Goal: Task Accomplishment & Management: Use online tool/utility

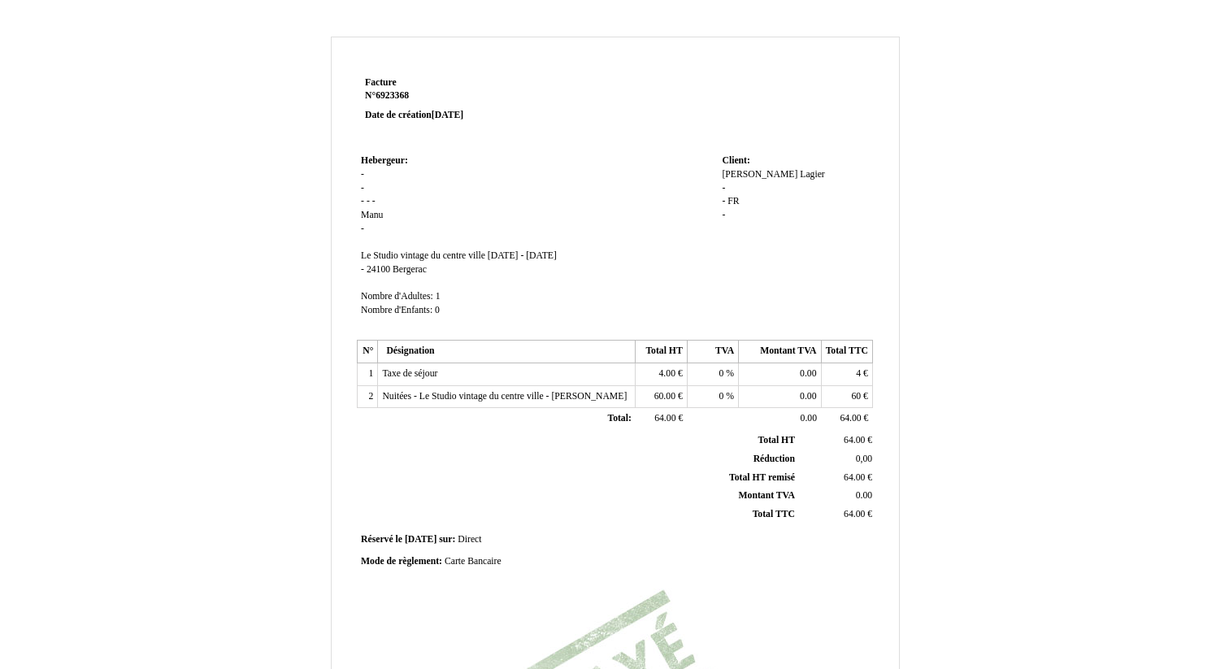
click at [787, 180] on div "[PERSON_NAME] Lagier - - FR FR -" at bounding box center [795, 202] width 146 height 68
click at [800, 176] on span "Lagier" at bounding box center [812, 174] width 25 height 11
click at [735, 182] on div "[PERSON_NAME] Lagier - - FR FR -" at bounding box center [795, 210] width 146 height 85
click at [735, 177] on span "[PERSON_NAME]" at bounding box center [760, 174] width 76 height 11
drag, startPoint x: 784, startPoint y: 176, endPoint x: 722, endPoint y: 176, distance: 61.8
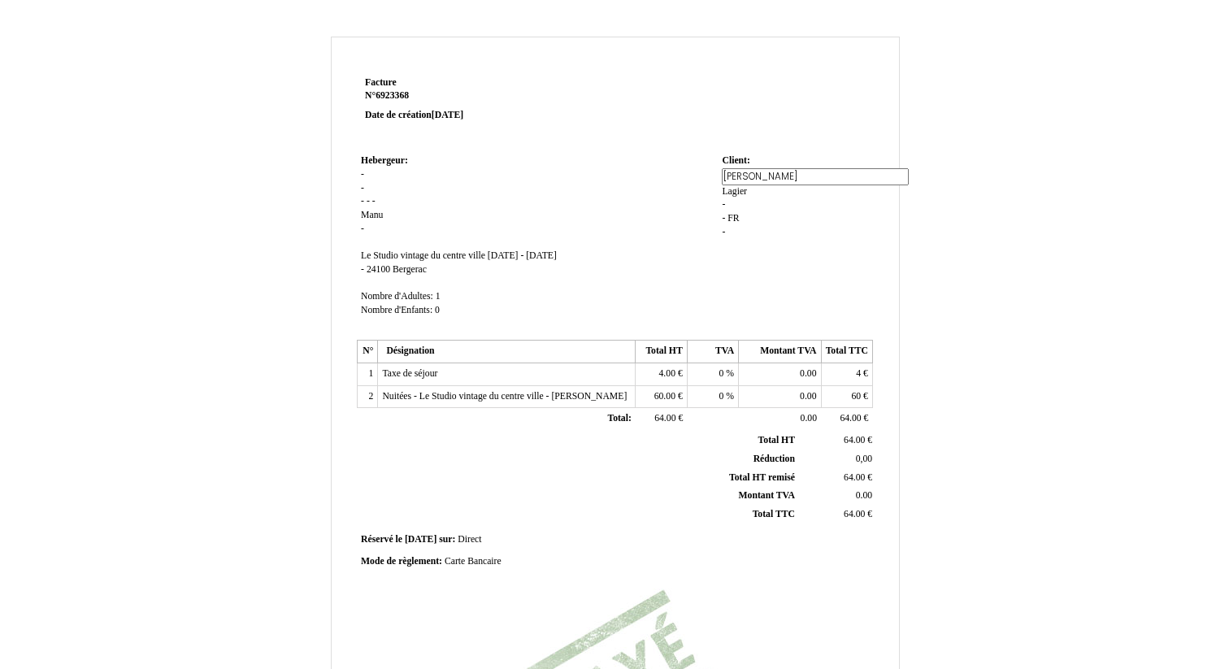
click at [722, 176] on input "[PERSON_NAME]" at bounding box center [815, 176] width 187 height 17
type input "Association Overlook"
click at [843, 179] on div "[PERSON_NAME] Lagier - - FR FR -" at bounding box center [795, 210] width 146 height 85
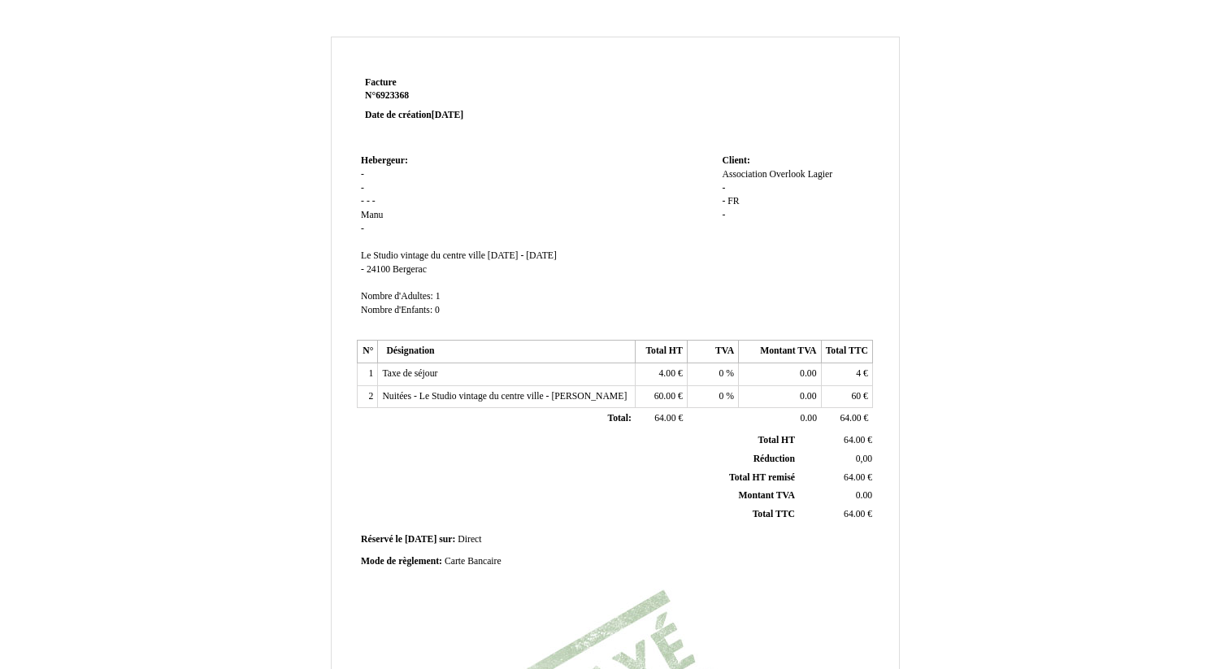
click at [830, 174] on span "Lagier" at bounding box center [820, 174] width 25 height 11
type input "L"
click at [734, 191] on input "[STREET_ADDRESS]" at bounding box center [815, 190] width 187 height 17
click at [801, 186] on input "[STREET_ADDRESS]" at bounding box center [815, 190] width 187 height 17
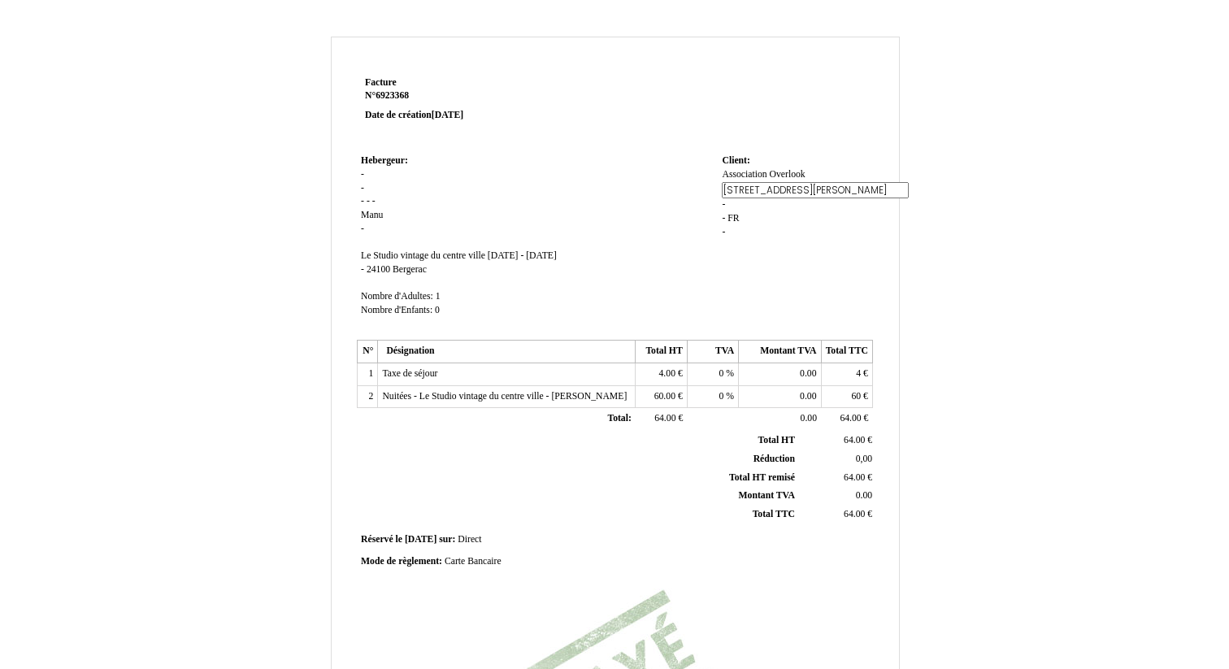
type input "[STREET_ADDRESS][PERSON_NAME]"
click at [750, 217] on div "Association Overlook Association Overlook Lagier Lagier - - FR FR -" at bounding box center [795, 202] width 146 height 68
click at [807, 183] on span "[STREET_ADDRESS][PERSON_NAME]" at bounding box center [766, 195] width 89 height 24
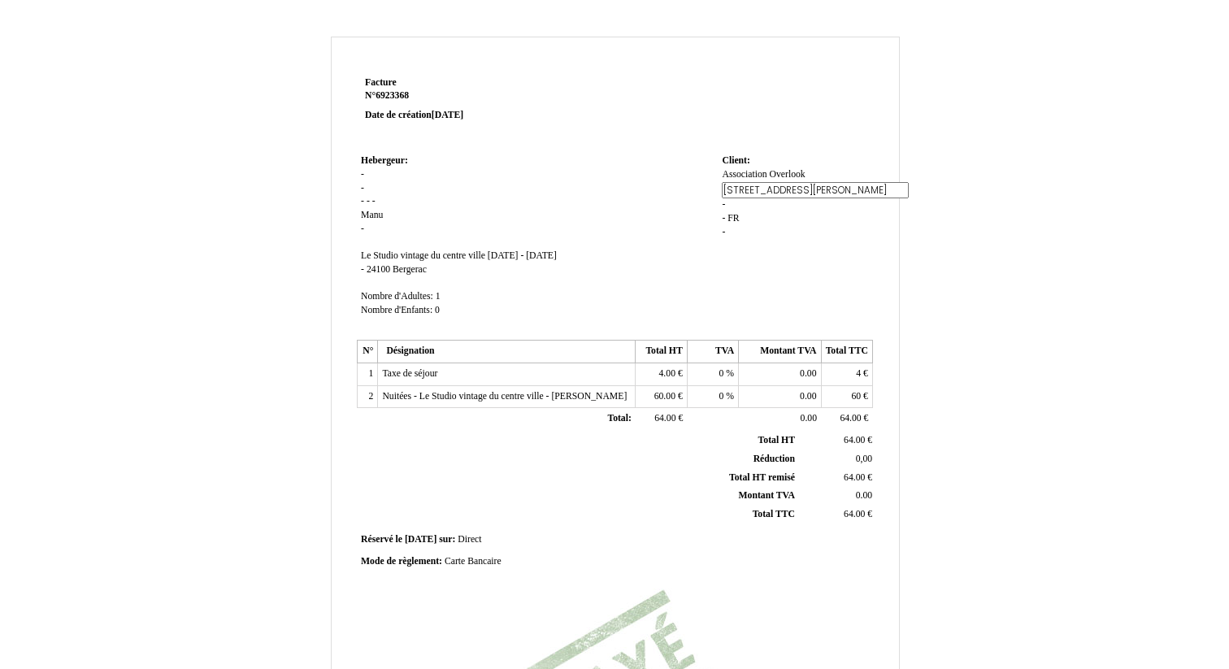
click at [778, 224] on div "Association Overlook Association Overlook [STREET_ADDRESS][PERSON_NAME] [STREET…" at bounding box center [795, 210] width 146 height 85
click at [366, 177] on td "Hebergeur: Hebergeur: - - - - - [PERSON_NAME] - SIRET Le Studio vintage du cent…" at bounding box center [537, 242] width 361 height 185
click at [372, 220] on span "Manu" at bounding box center [372, 215] width 22 height 11
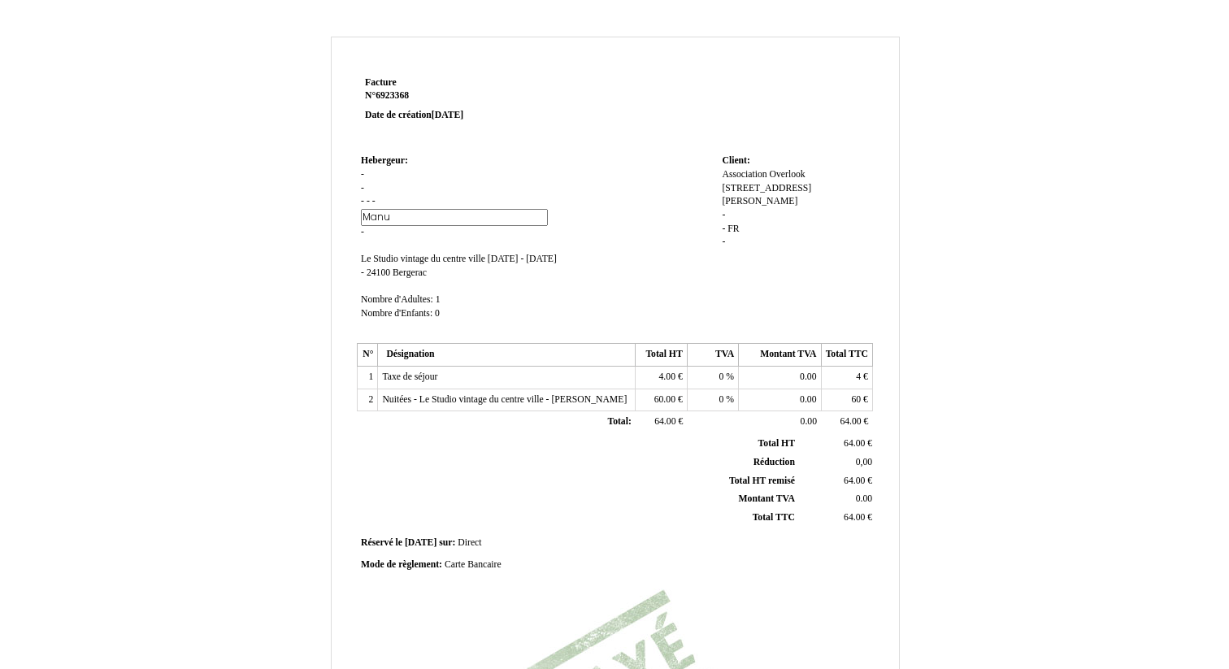
drag, startPoint x: 401, startPoint y: 219, endPoint x: 358, endPoint y: 219, distance: 43.9
click at [358, 219] on td "Hebergeur: Hebergeur: - - - - - [PERSON_NAME] - SIRET Le Studio vintage du cent…" at bounding box center [537, 244] width 361 height 189
type input "[PERSON_NAME]"
click at [362, 176] on span "-" at bounding box center [362, 174] width 3 height 11
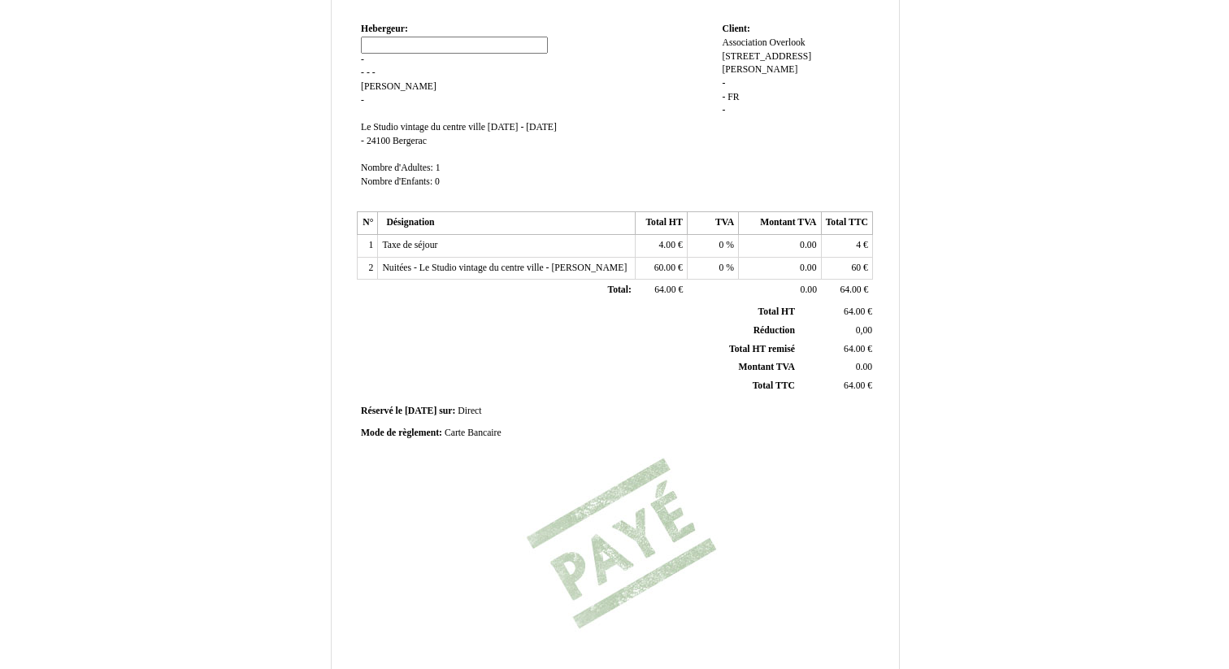
scroll to position [150, 0]
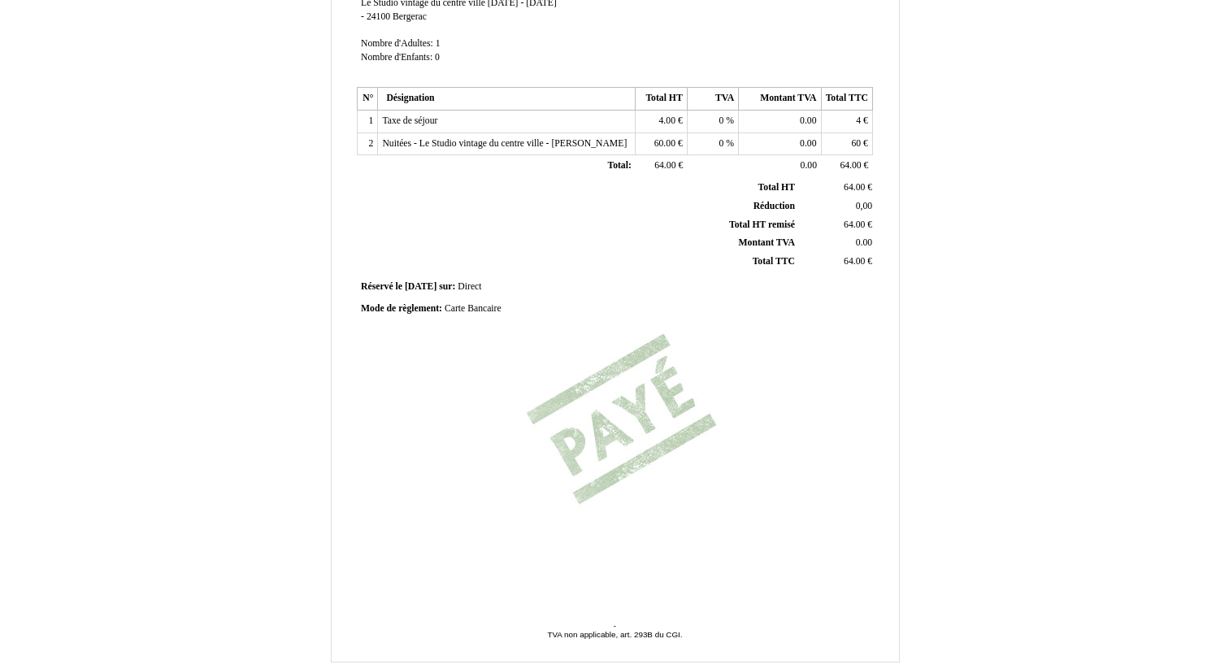
click at [859, 117] on span "4" at bounding box center [858, 120] width 5 height 11
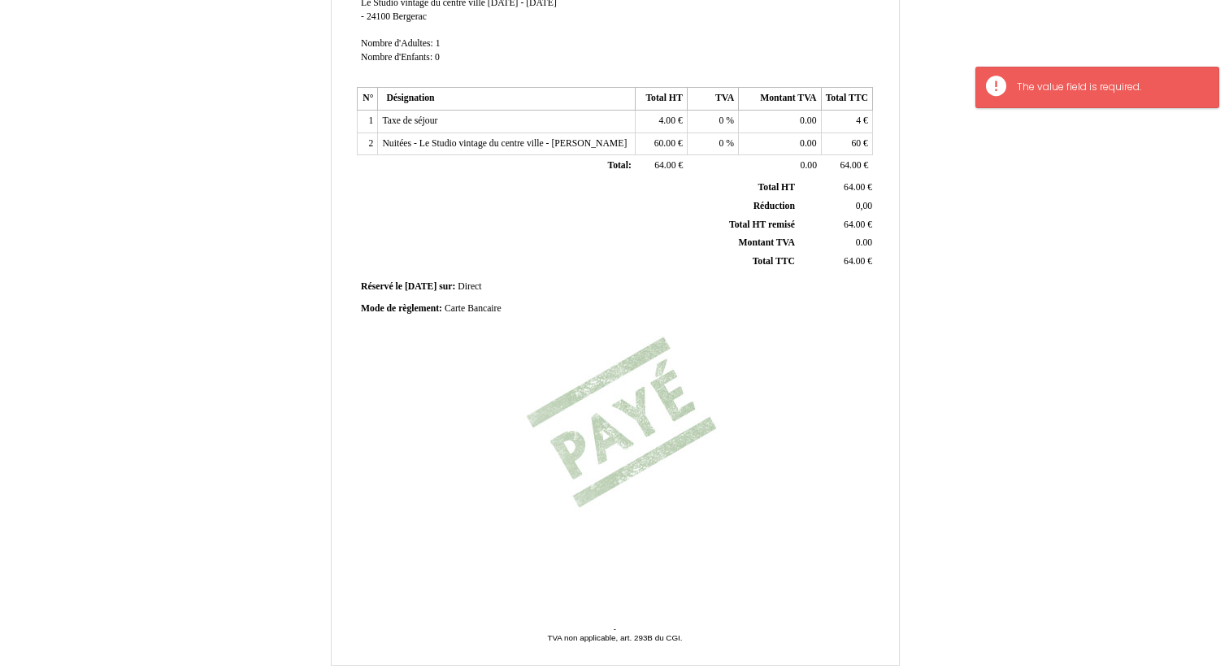
click at [669, 123] on span "4.00" at bounding box center [667, 120] width 16 height 11
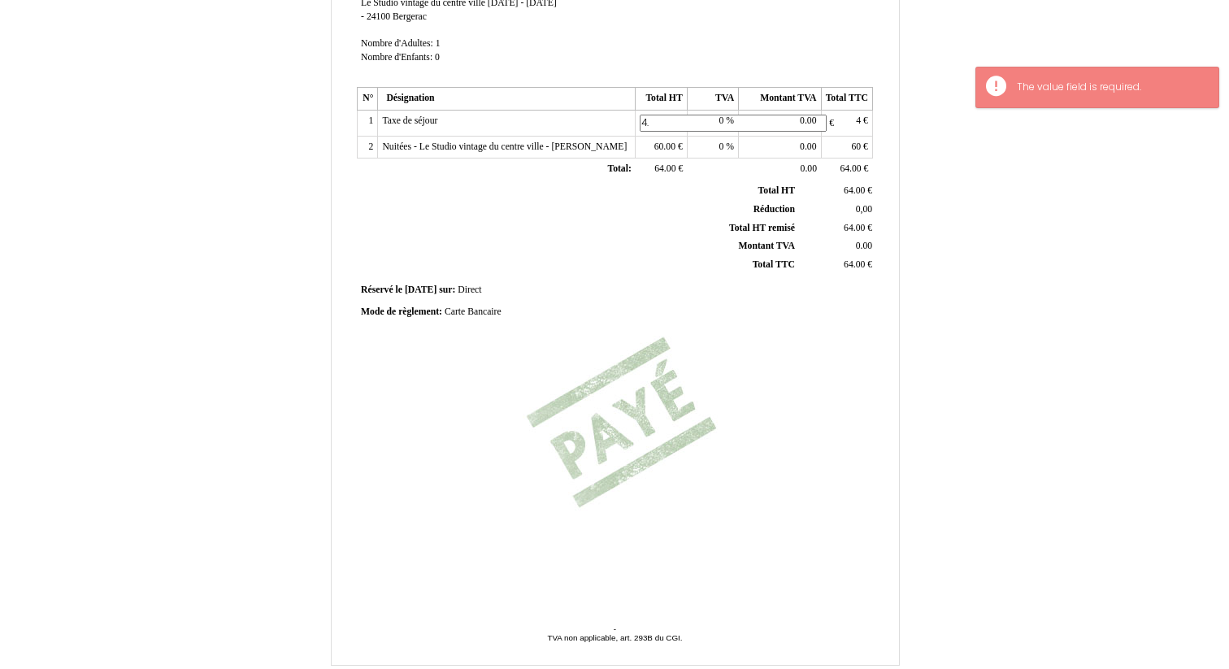
type input "4"
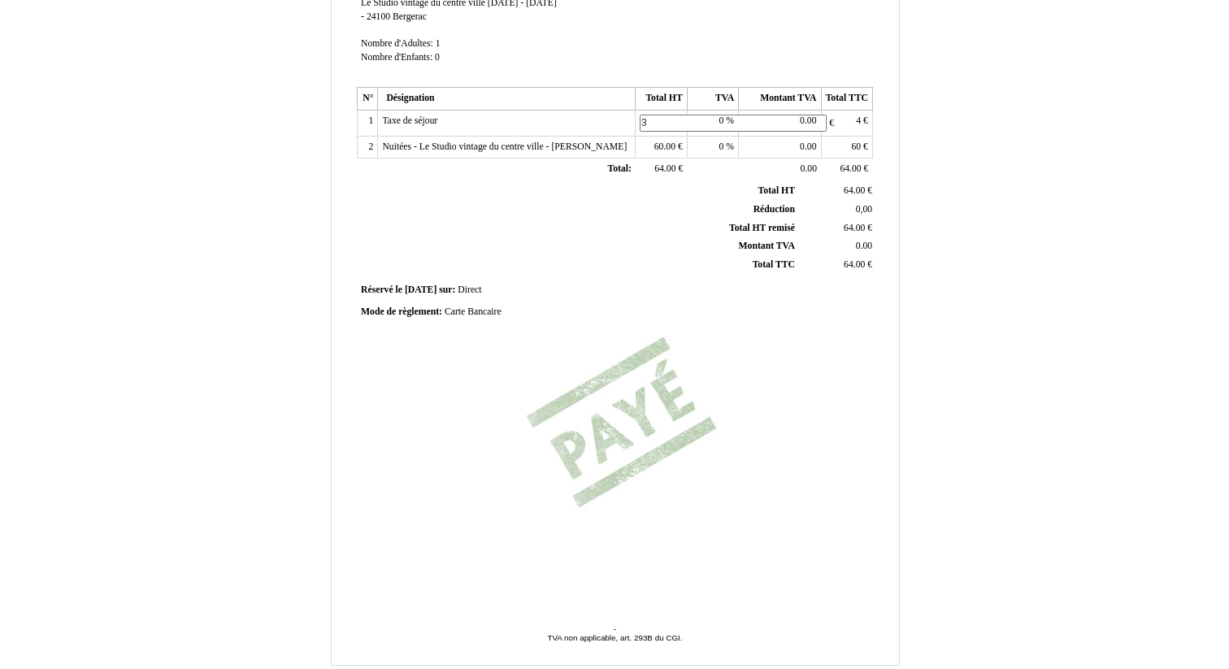
type input "3"
click at [677, 201] on th "Réduction Réduction" at bounding box center [578, 209] width 439 height 19
click at [856, 122] on span "4" at bounding box center [858, 120] width 5 height 11
type input "3"
click at [824, 223] on td "63.00 63.00 €" at bounding box center [836, 228] width 77 height 19
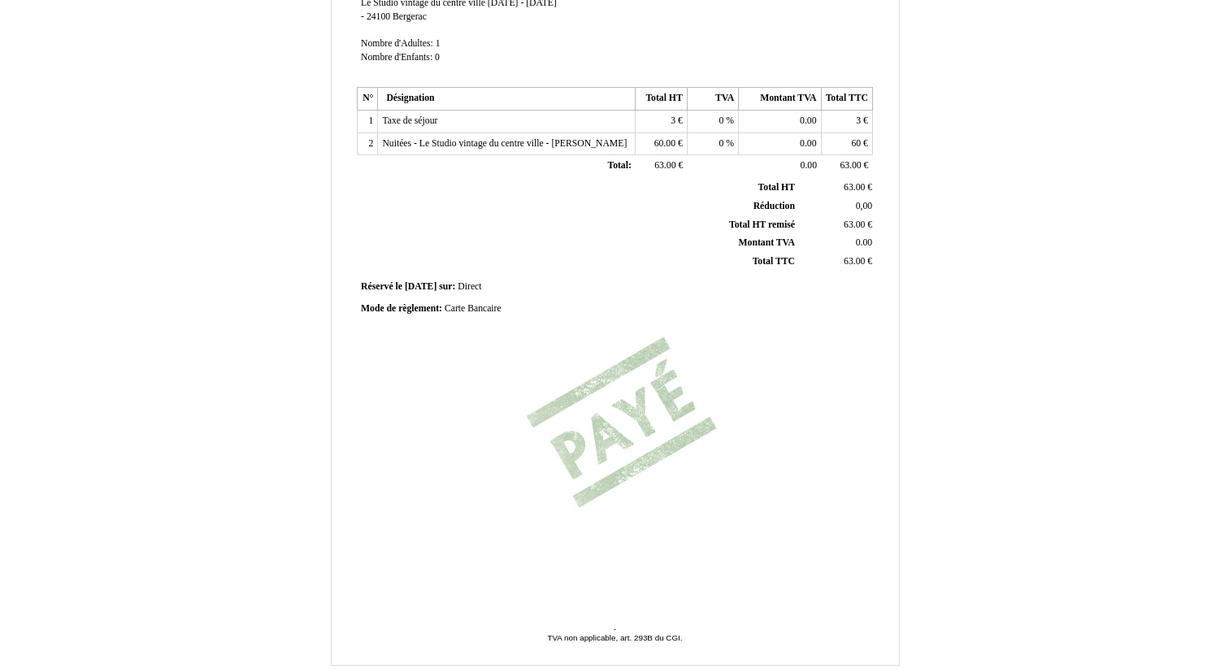
scroll to position [312, 0]
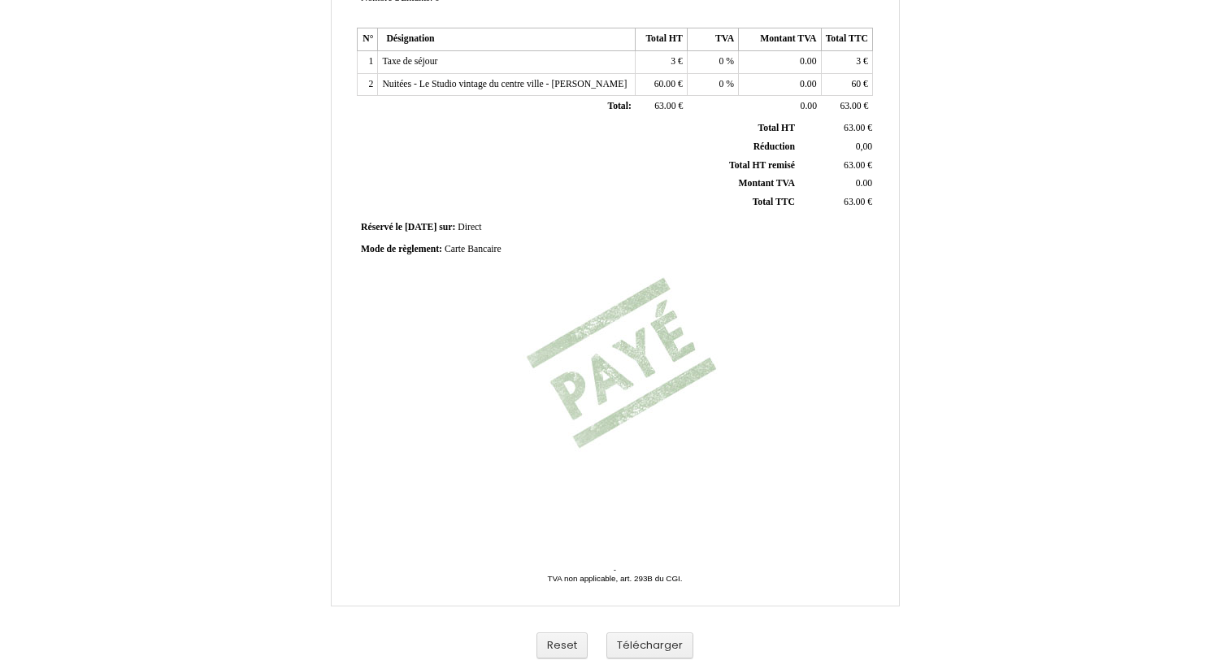
click at [613, 385] on div "Facture Facture N° 6923368 6923368 Date de création [DATE] [GEOGRAPHIC_DATA]: […" at bounding box center [614, 144] width 521 height 768
click at [607, 369] on div "Facture Facture N° 6923368 6923368 Date de création [DATE] [GEOGRAPHIC_DATA]: […" at bounding box center [614, 144] width 521 height 768
click at [671, 644] on button "Télécharger" at bounding box center [649, 645] width 87 height 27
click at [975, 191] on div "Facture Facture N° 6923368 6923368 Date de création [DATE] [GEOGRAPHIC_DATA]: […" at bounding box center [615, 196] width 951 height 943
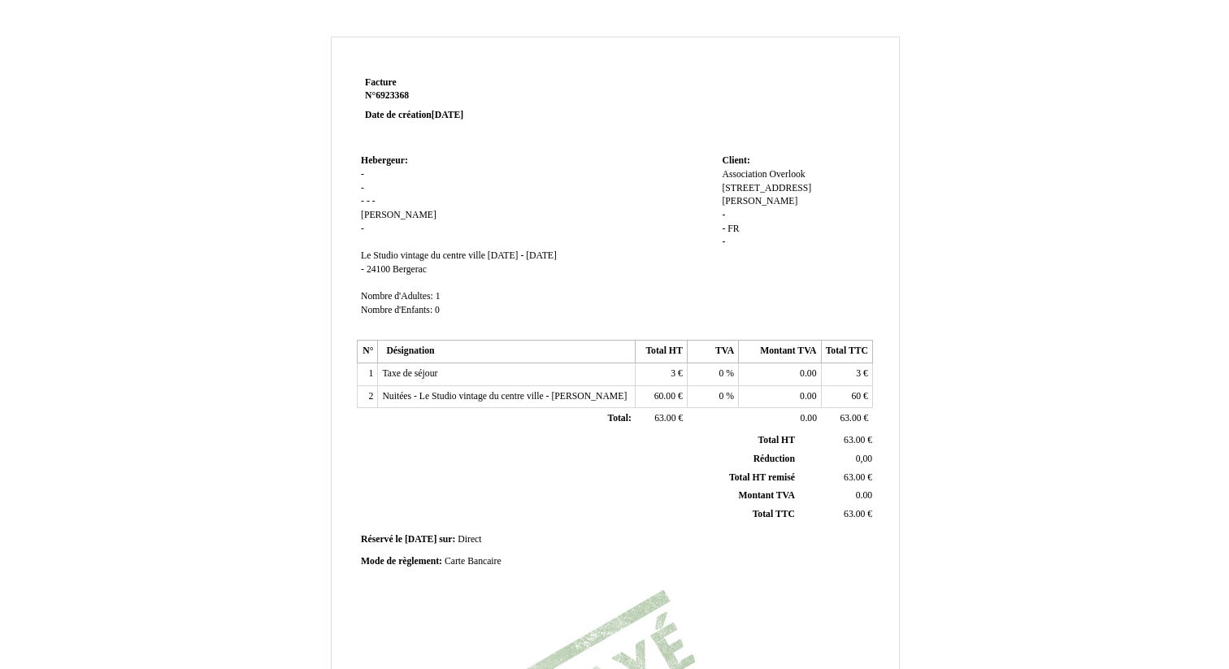
click at [1087, 21] on div "Facture Facture N° 6923368 6923368 Date de création [DATE] [GEOGRAPHIC_DATA]: […" at bounding box center [614, 500] width 1229 height 960
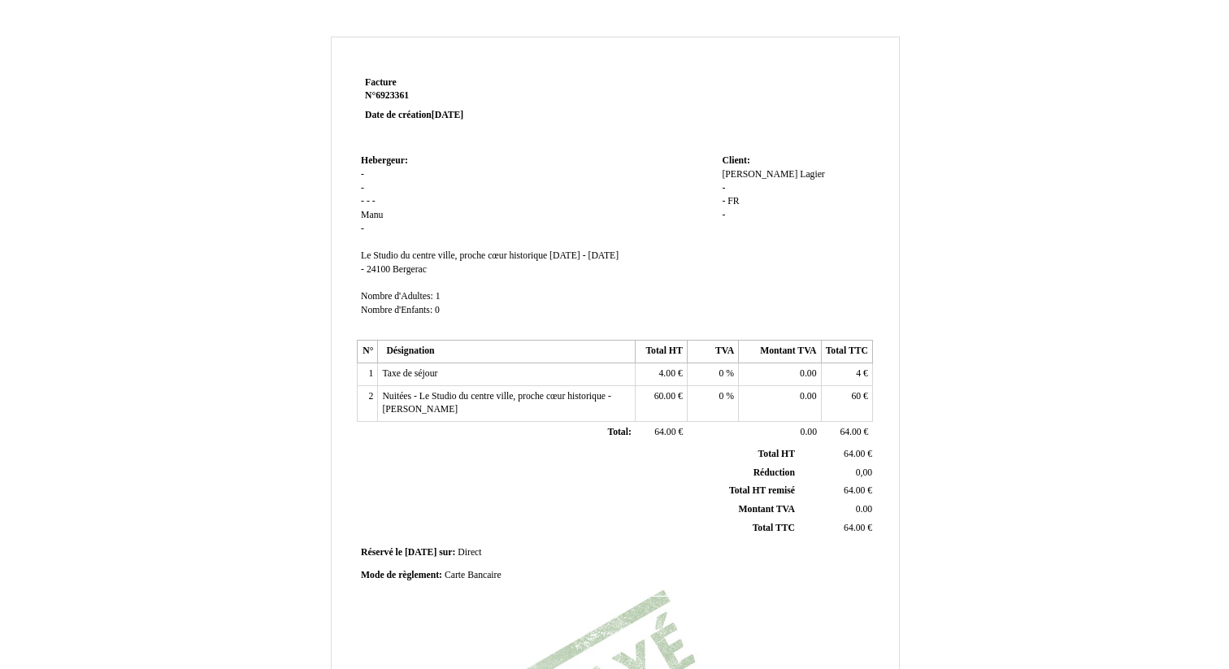
click at [374, 214] on span "Manu" at bounding box center [372, 215] width 22 height 11
click at [393, 217] on input "Manu" at bounding box center [454, 217] width 187 height 17
type input "[PERSON_NAME]"
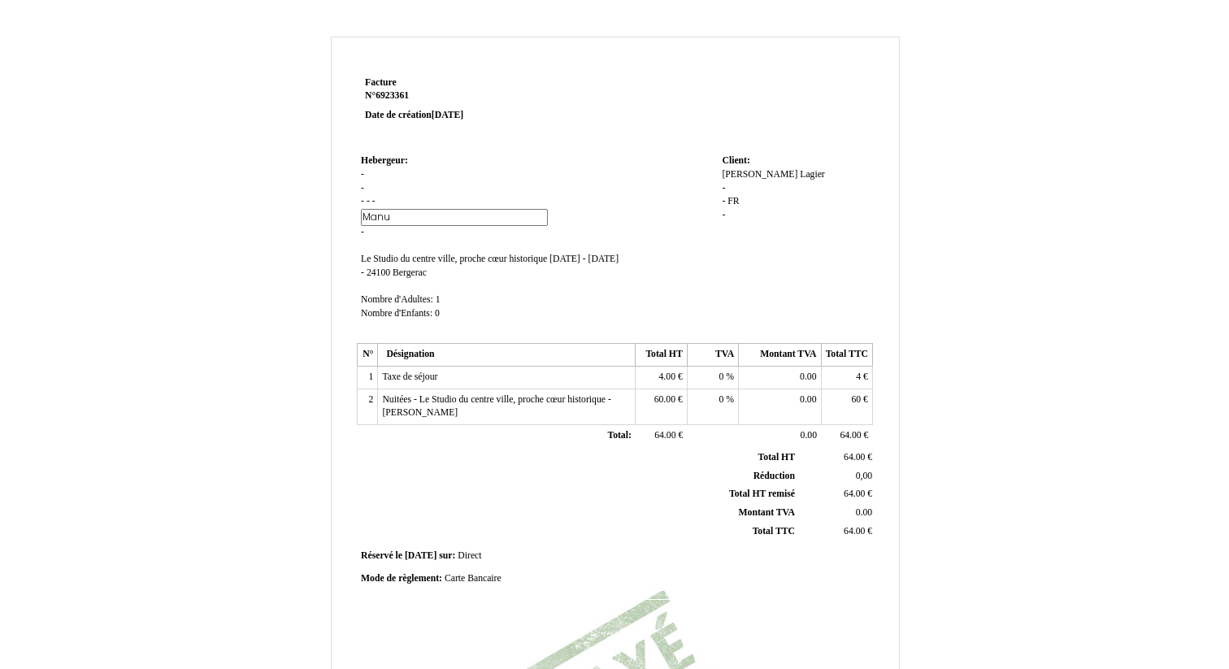
click at [753, 175] on span "[PERSON_NAME]" at bounding box center [760, 174] width 76 height 11
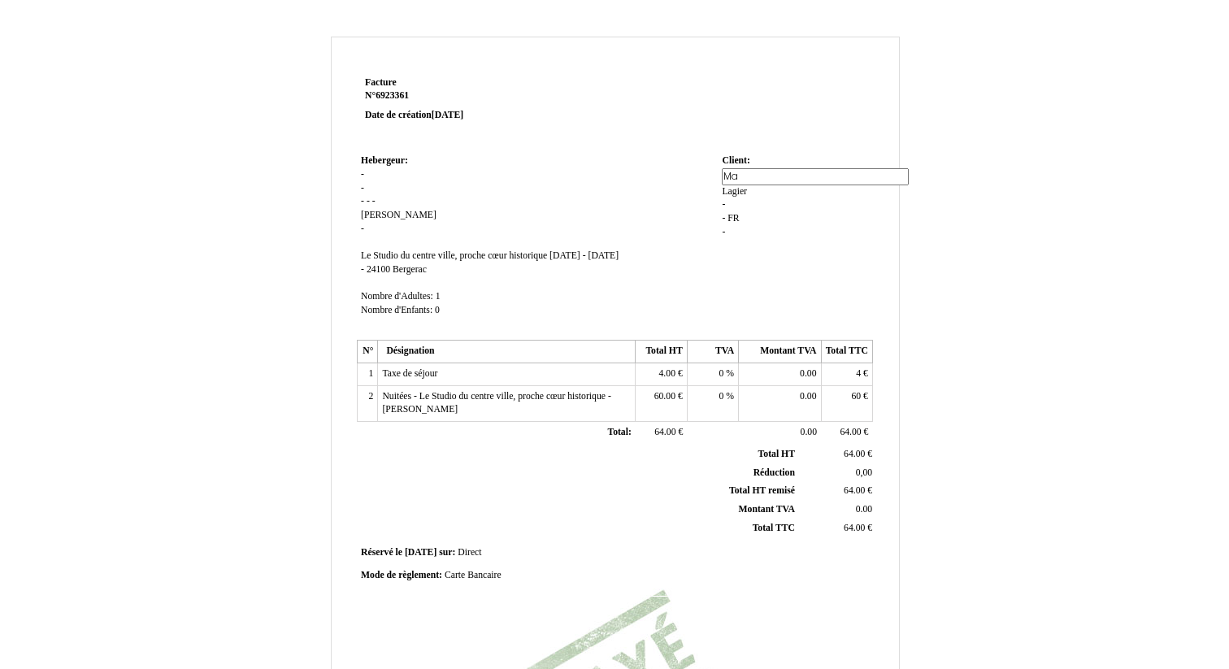
type input "M"
type input "Association Overloook"
click at [842, 175] on div "[PERSON_NAME] Lagier - - FR FR -" at bounding box center [795, 202] width 146 height 68
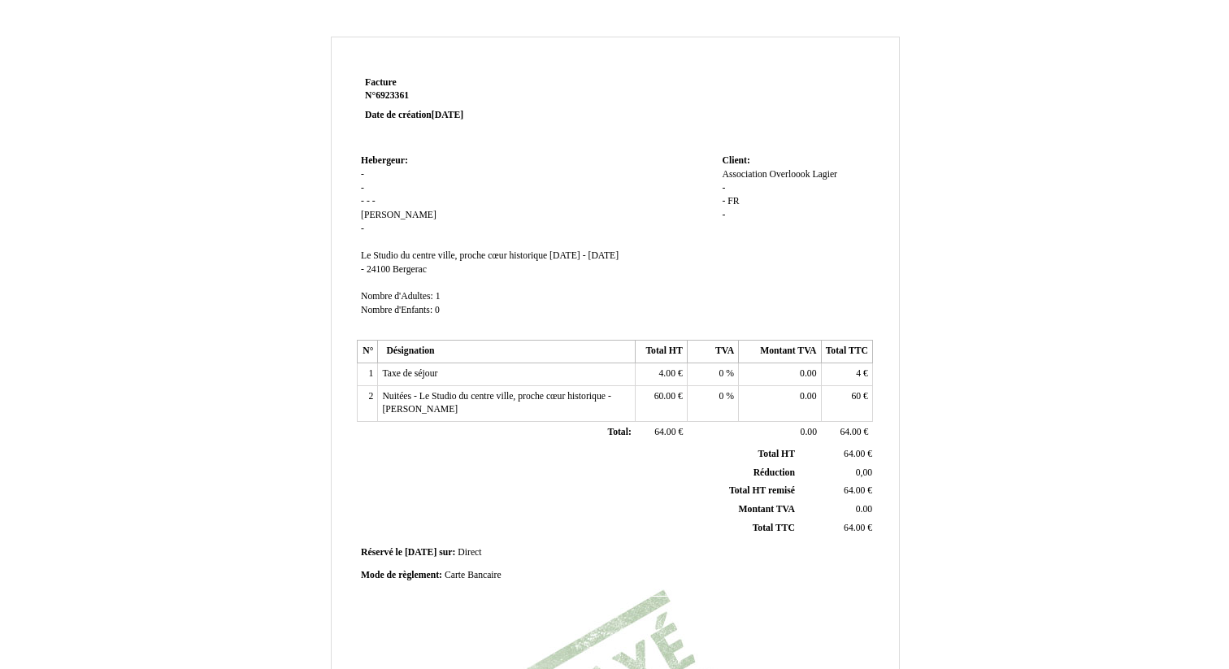
click at [830, 174] on span "Lagier" at bounding box center [824, 174] width 25 height 11
type input "L"
type input "[STREET_ADDRESS][PERSON_NAME]"
click at [824, 242] on td "Client: Client: Association Overloook Association Overloook Lagier Lagier - - F…" at bounding box center [795, 242] width 154 height 185
click at [660, 369] on span "4.00" at bounding box center [667, 373] width 16 height 11
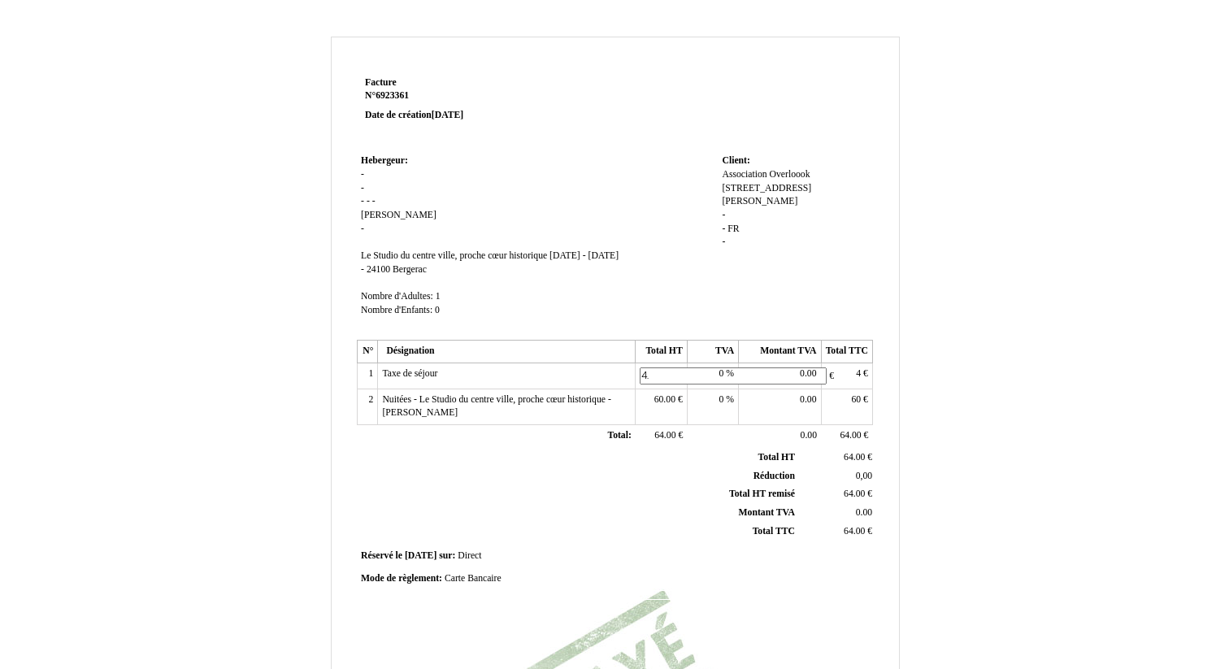
type input "4"
type input "3"
click at [772, 376] on td "0.00 0.00" at bounding box center [780, 376] width 82 height 26
click at [849, 375] on td "4 4 €" at bounding box center [846, 374] width 51 height 23
click at [865, 373] on td "4 4 €" at bounding box center [846, 374] width 51 height 23
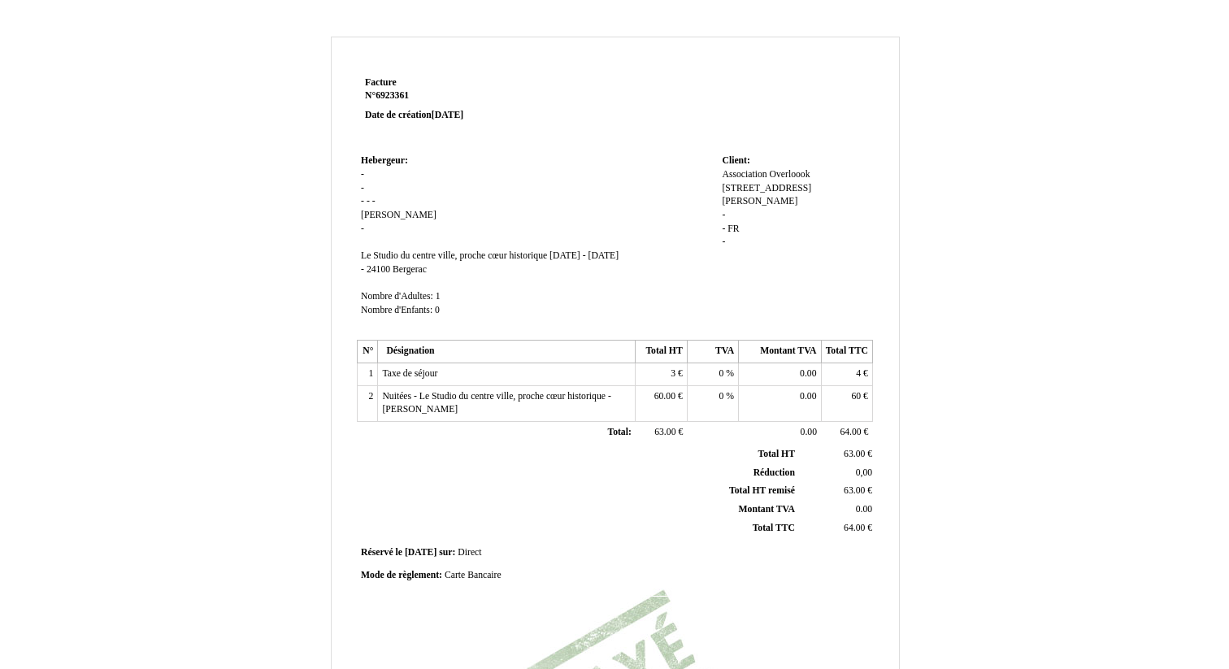
click at [865, 373] on td "4 4 €" at bounding box center [846, 374] width 51 height 23
click at [863, 373] on td "4 4 €" at bounding box center [846, 374] width 51 height 23
click at [856, 374] on span "4" at bounding box center [858, 373] width 5 height 11
click at [856, 374] on input "4" at bounding box center [919, 375] width 187 height 17
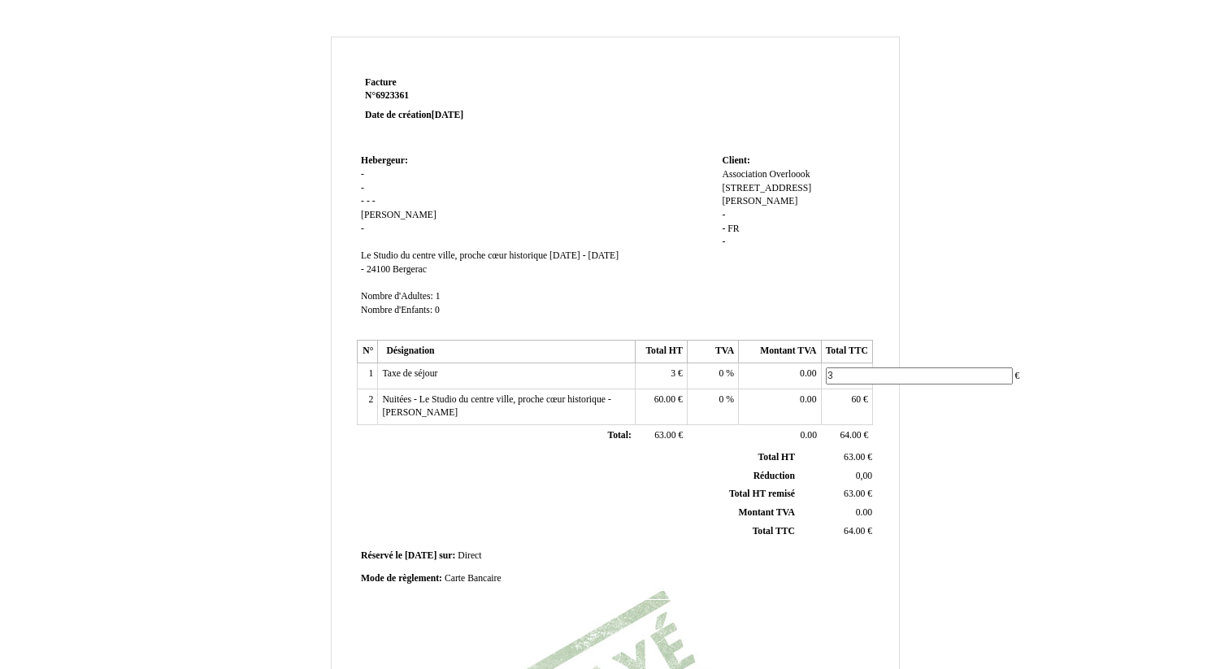
type input "3"
click at [830, 511] on td "0.00 0.00" at bounding box center [836, 512] width 77 height 19
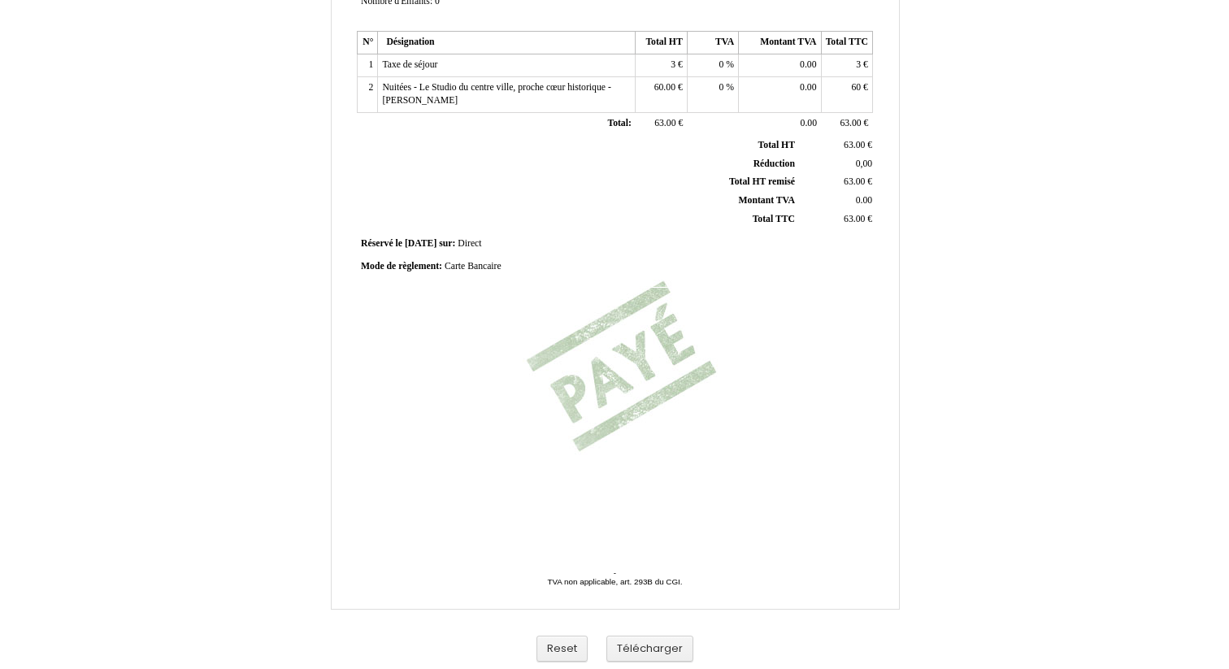
scroll to position [312, 0]
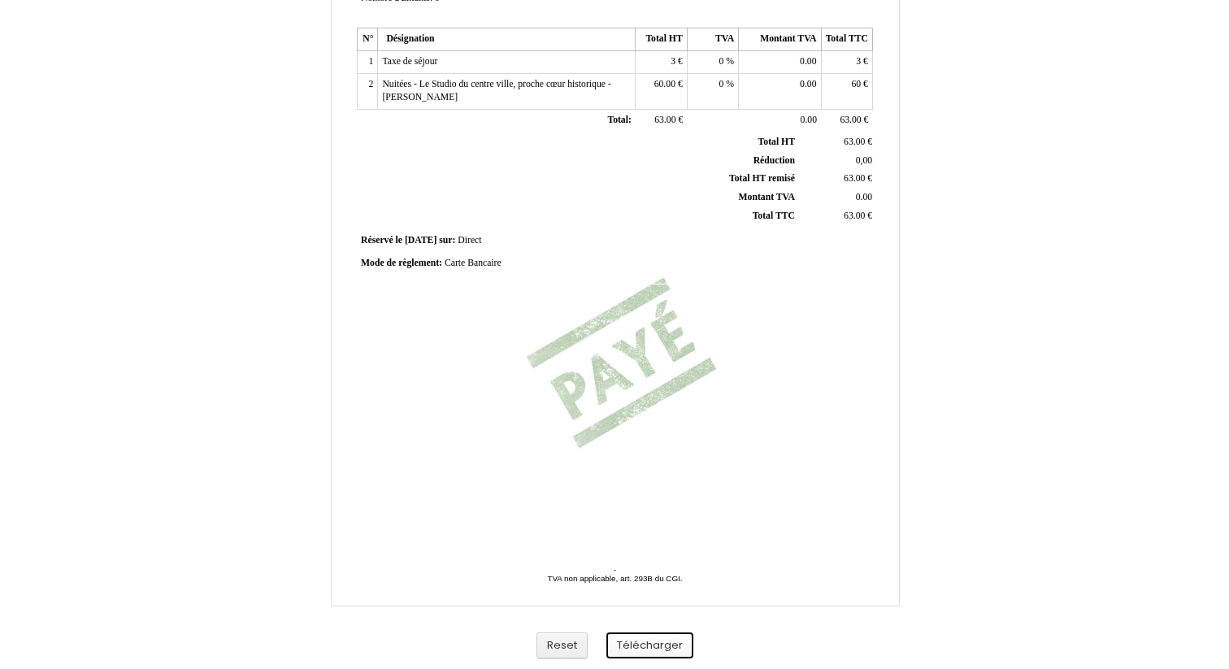
click at [641, 644] on button "Télécharger" at bounding box center [649, 645] width 87 height 27
click at [939, 388] on div "Facture Facture N° 6923361 6923361 Date de création 09 October 2025 Hebergeur: …" at bounding box center [615, 196] width 951 height 943
click at [866, 420] on div "Facture Facture N° 6923361 6923361 Date de création 09 October 2025 Hebergeur: …" at bounding box center [614, 144] width 521 height 768
